Goal: Task Accomplishment & Management: Manage account settings

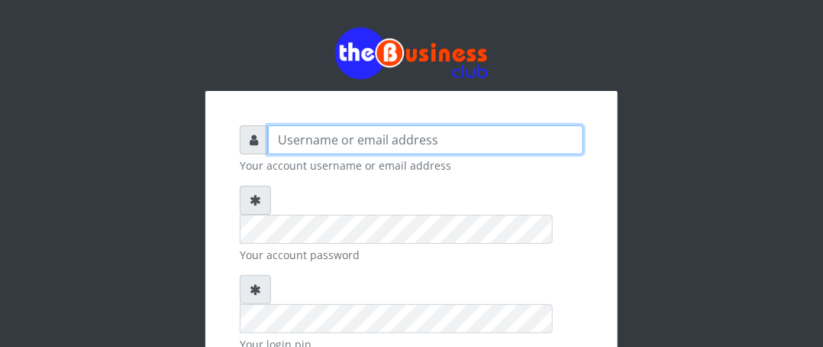
type input "Boboyen"
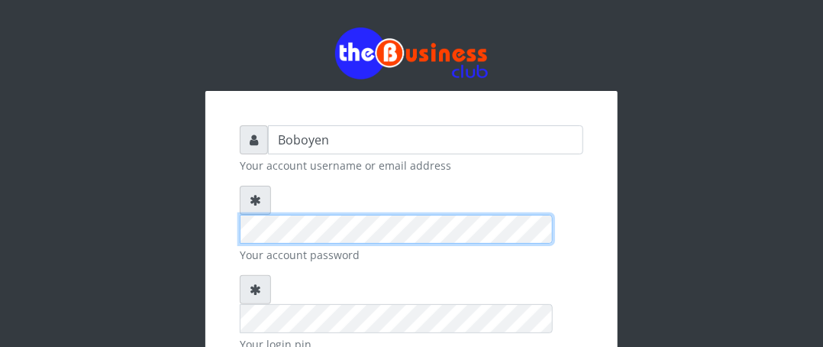
scroll to position [209, 0]
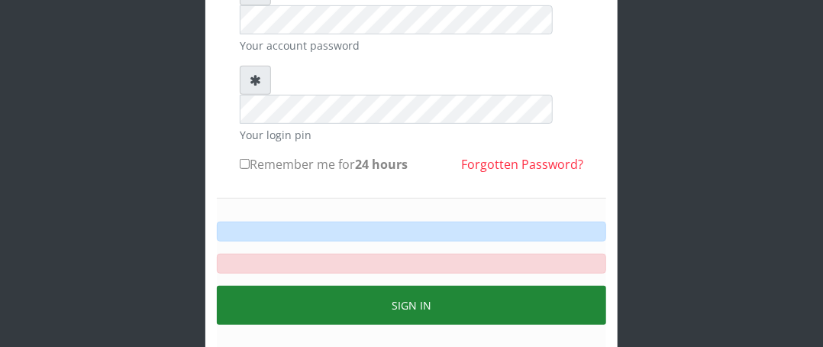
click at [367, 286] on button "Sign in" at bounding box center [412, 305] width 390 height 39
click at [364, 286] on button "Sign in" at bounding box center [412, 305] width 390 height 39
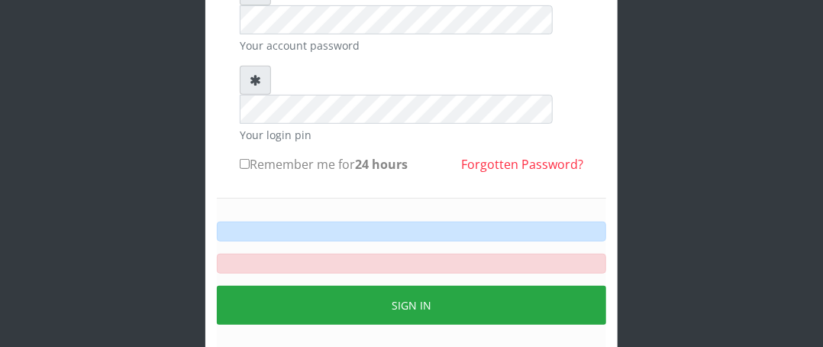
scroll to position [0, 0]
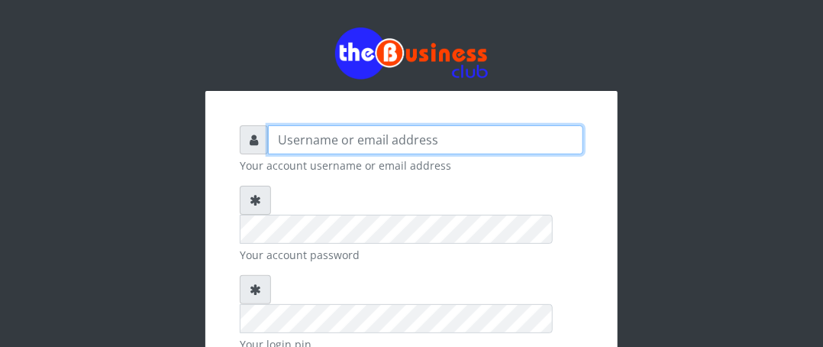
type input "Boboyen"
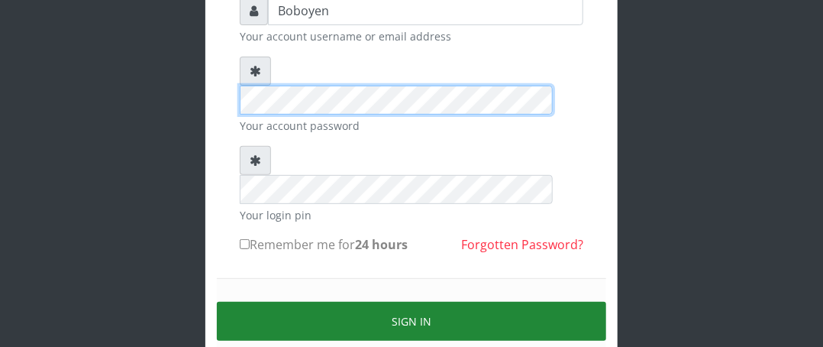
scroll to position [179, 0]
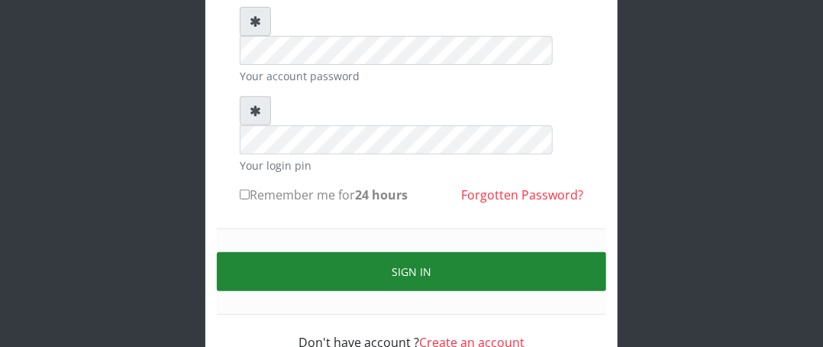
click at [320, 252] on button "Sign in" at bounding box center [412, 271] width 390 height 39
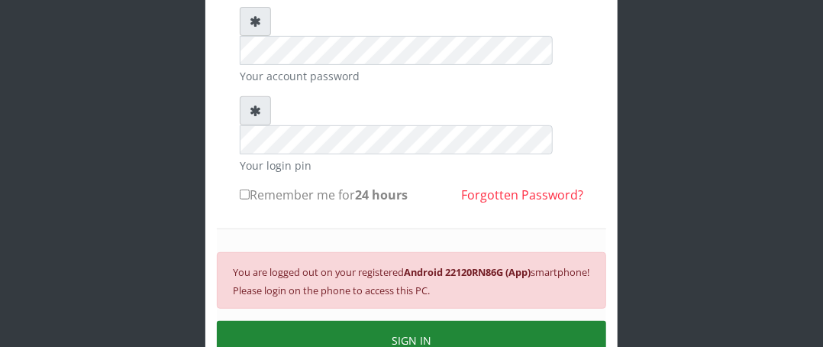
click at [374, 321] on button "SIGN IN" at bounding box center [412, 340] width 390 height 39
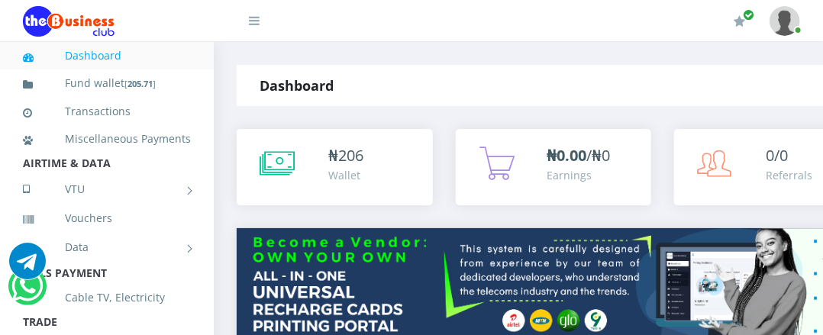
drag, startPoint x: 544, startPoint y: 340, endPoint x: 283, endPoint y: 312, distance: 261.9
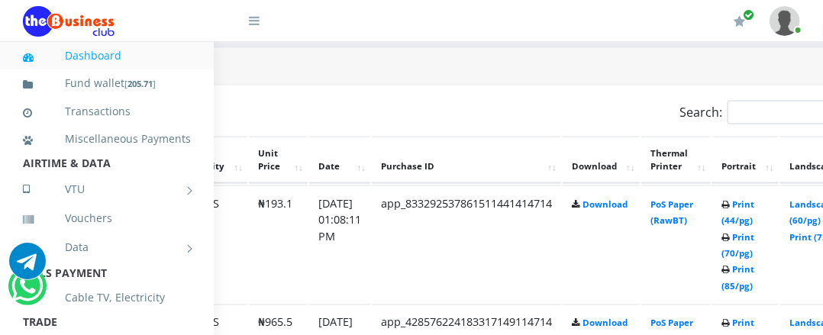
scroll to position [764, 211]
